Goal: Information Seeking & Learning: Learn about a topic

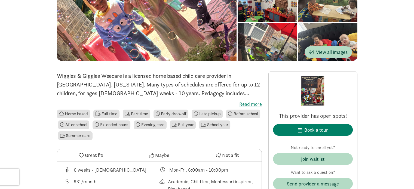
scroll to position [73, 0]
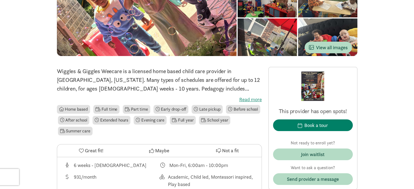
click at [250, 99] on label "Read more" at bounding box center [159, 99] width 205 height 7
click at [0, 0] on input "Read more" at bounding box center [0, 0] width 0 height 0
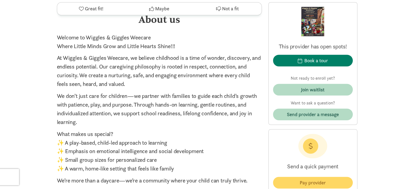
scroll to position [489, 0]
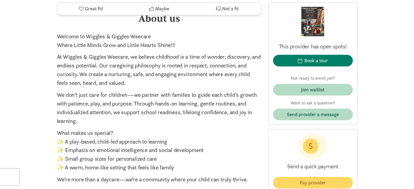
click at [61, 32] on p "Welcome to Wiggles & Giggles Weecare Where Little Minds Grow and Little Hearts …" at bounding box center [159, 40] width 205 height 17
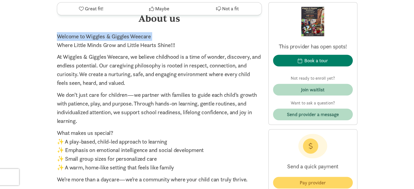
click at [61, 32] on p "Welcome to Wiggles & Giggles Weecare Where Little Minds Grow and Little Hearts …" at bounding box center [159, 40] width 205 height 17
click at [103, 32] on p "Welcome to Wiggles & Giggles Weecare Where Little Minds Grow and Little Hearts …" at bounding box center [159, 40] width 205 height 17
click at [64, 32] on p "Welcome to Wiggles & Giggles Weecare Where Little Minds Grow and Little Hearts …" at bounding box center [159, 40] width 205 height 17
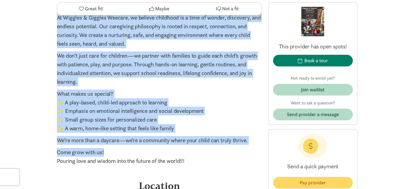
scroll to position [529, 0]
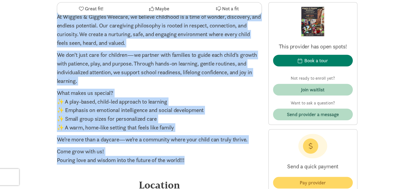
drag, startPoint x: 57, startPoint y: 27, endPoint x: 194, endPoint y: 153, distance: 185.7
click at [194, 153] on div "Welcome to Wiggles & Giggles Weecare Where Little Minds Grow and Little Hearts …" at bounding box center [159, 78] width 205 height 172
copy div "Loremip do Sitamet & Consect Adipisc Elits Doeius Tempo Inci utl Etdolo Magnaa …"
